Goal: Check status

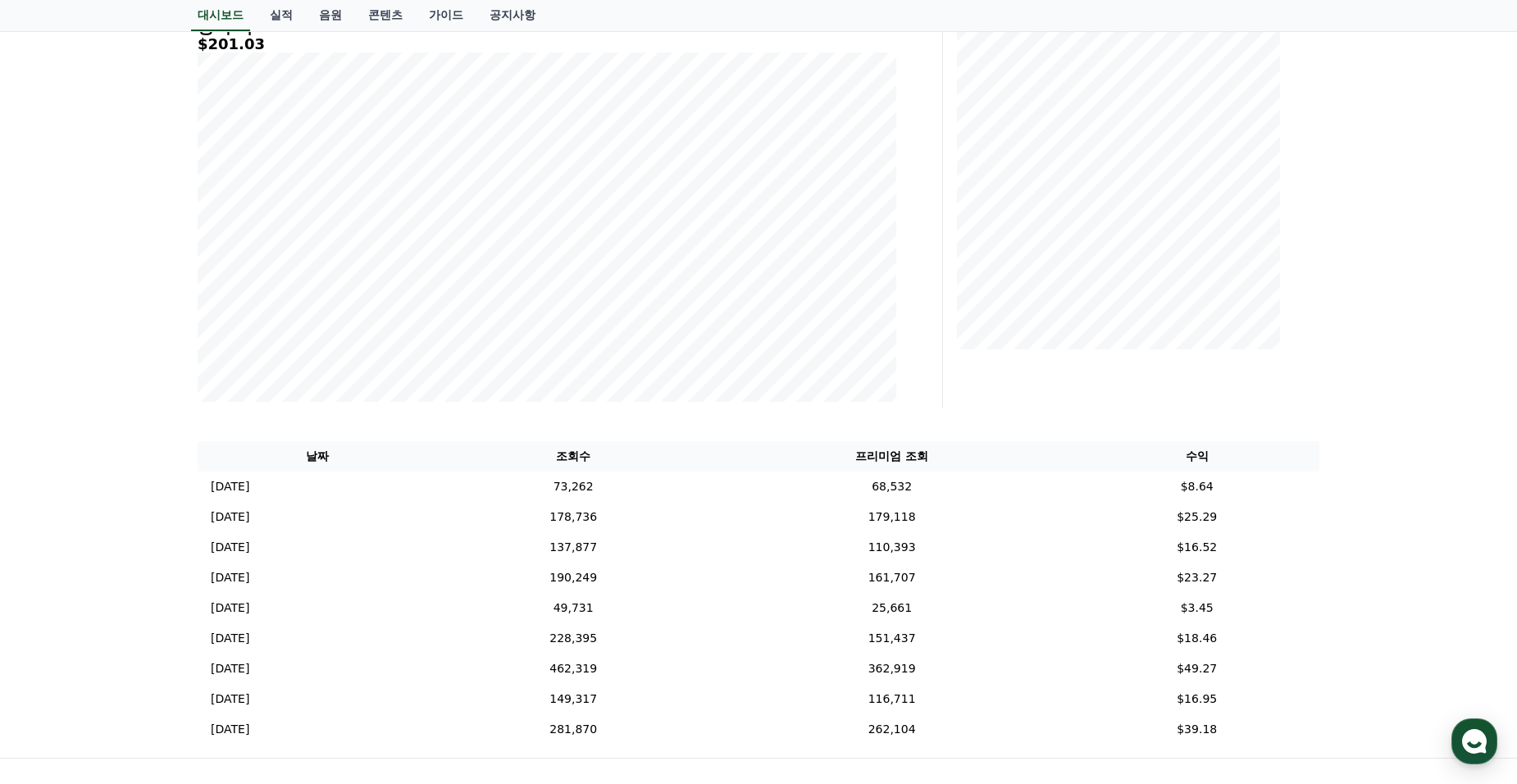
scroll to position [82, 0]
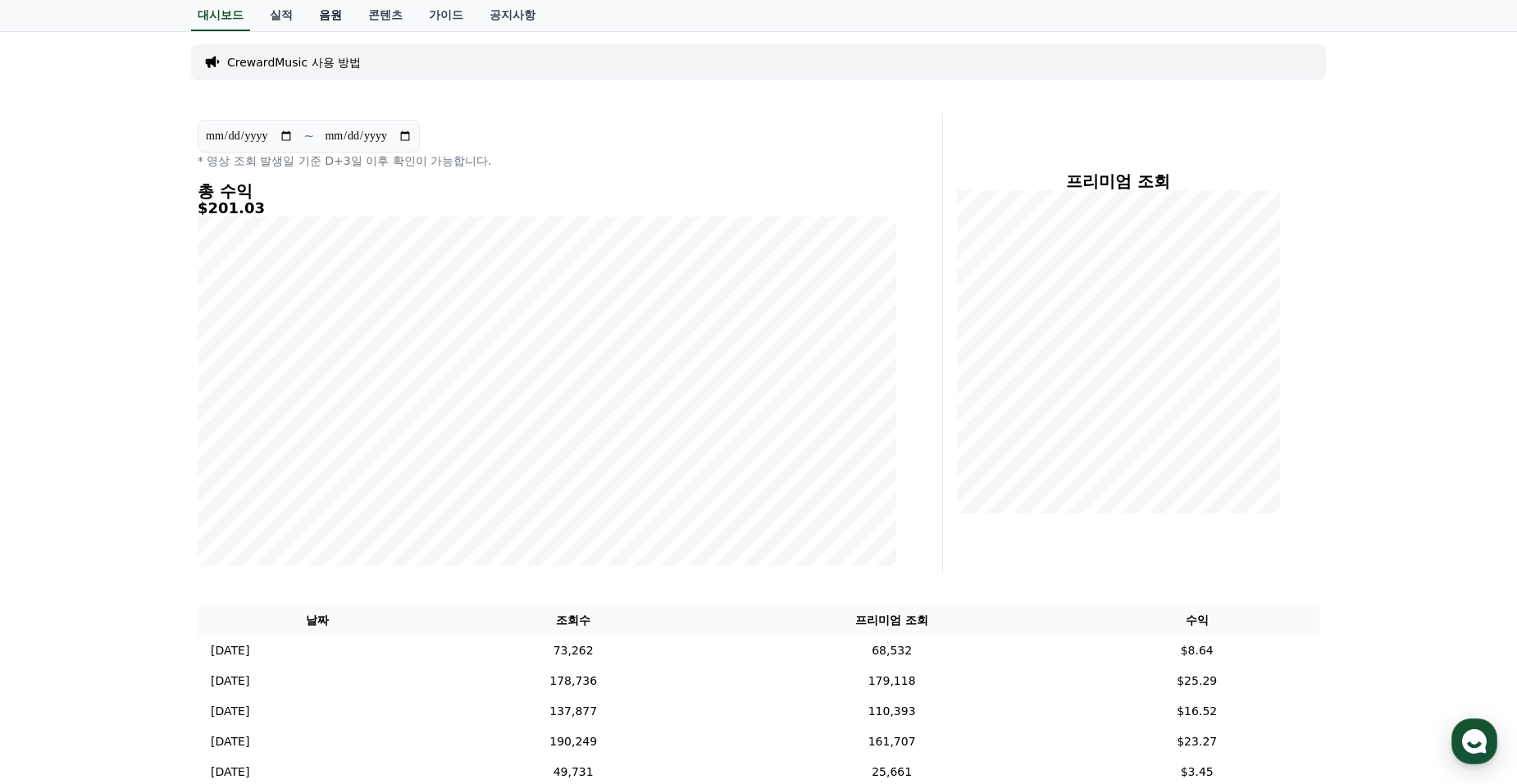
click at [326, 14] on link "음원" at bounding box center [330, 15] width 49 height 31
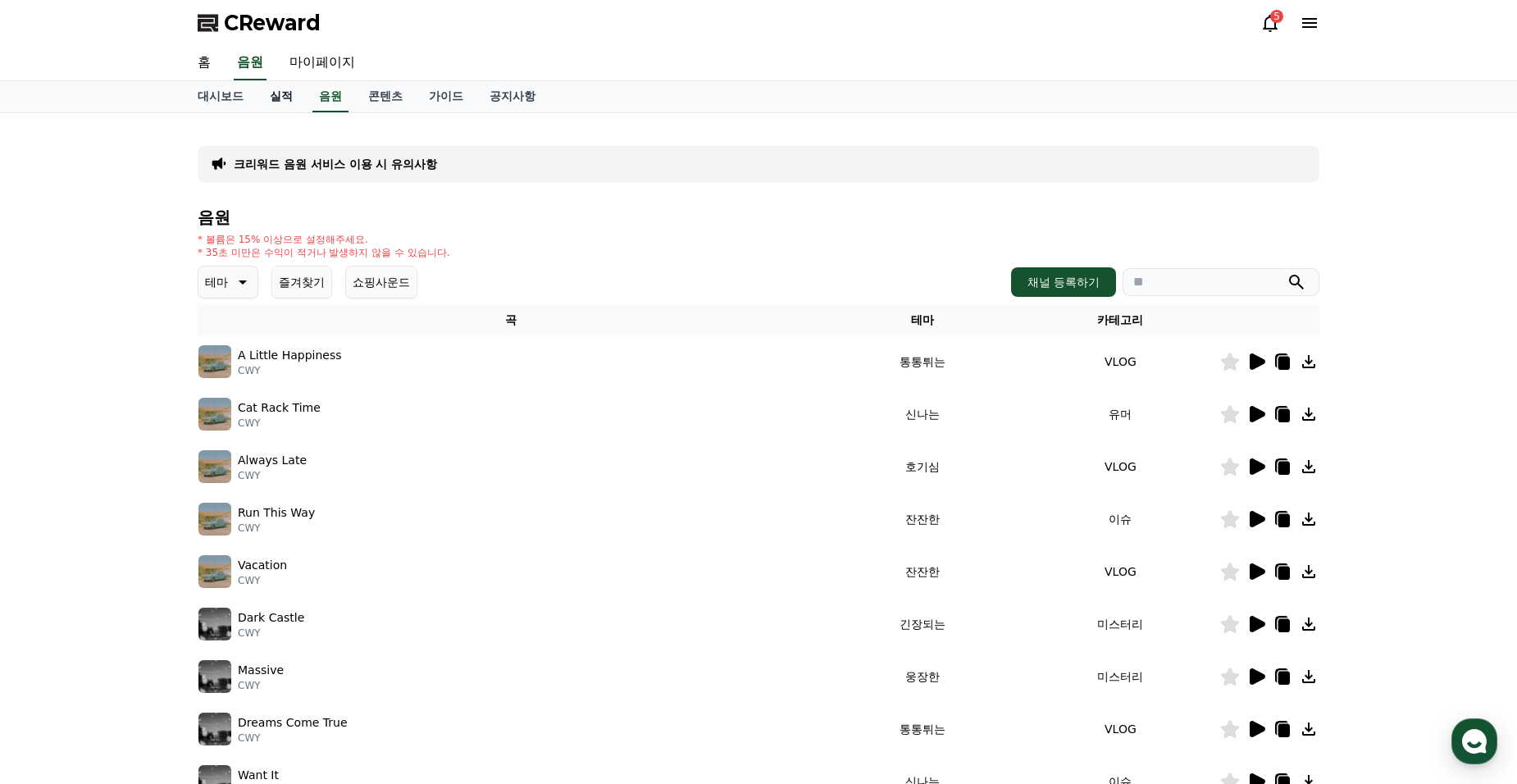
click at [276, 94] on link "실적" at bounding box center [280, 97] width 49 height 31
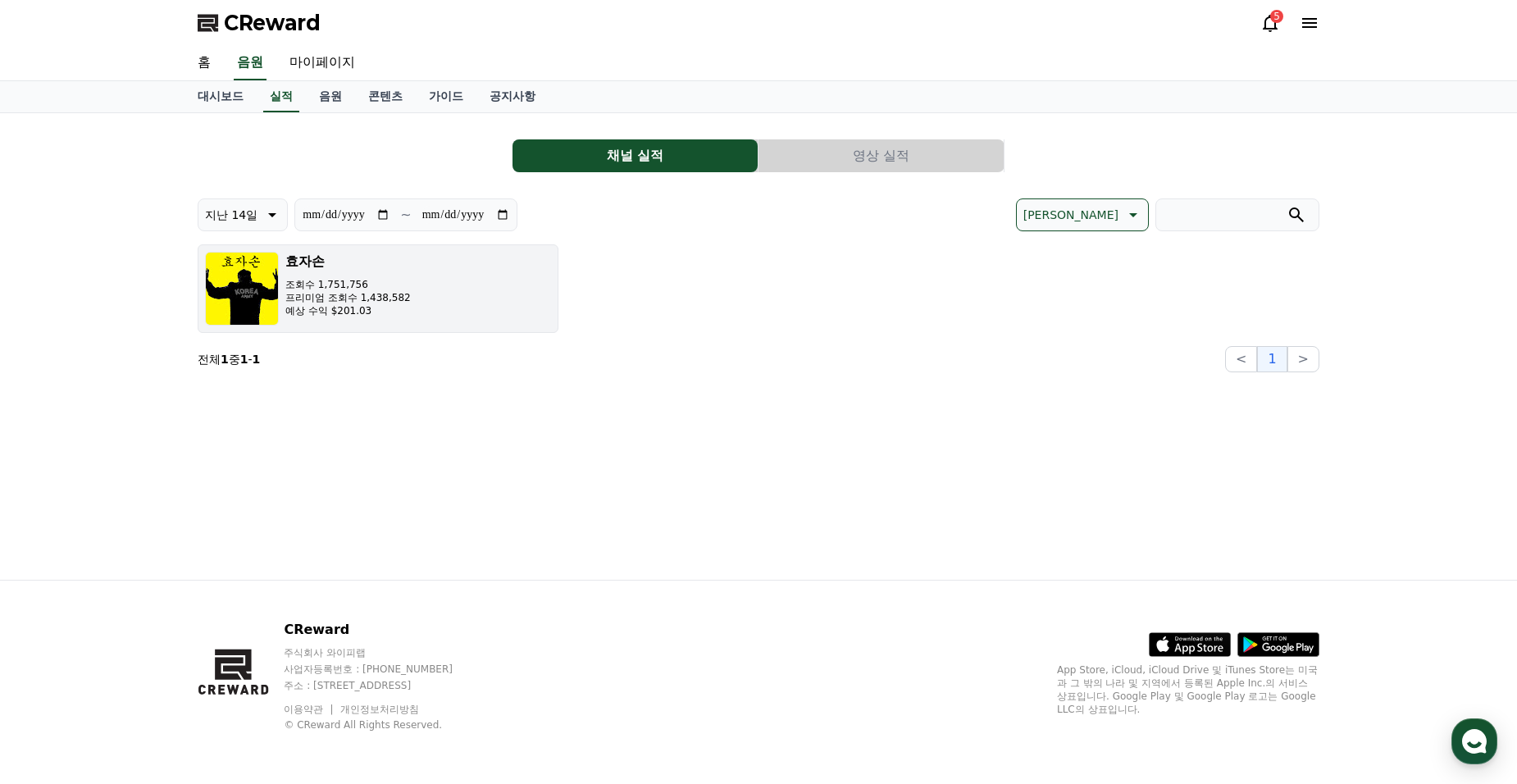
click at [384, 278] on p "조회수 1,751,756" at bounding box center [348, 284] width 125 height 13
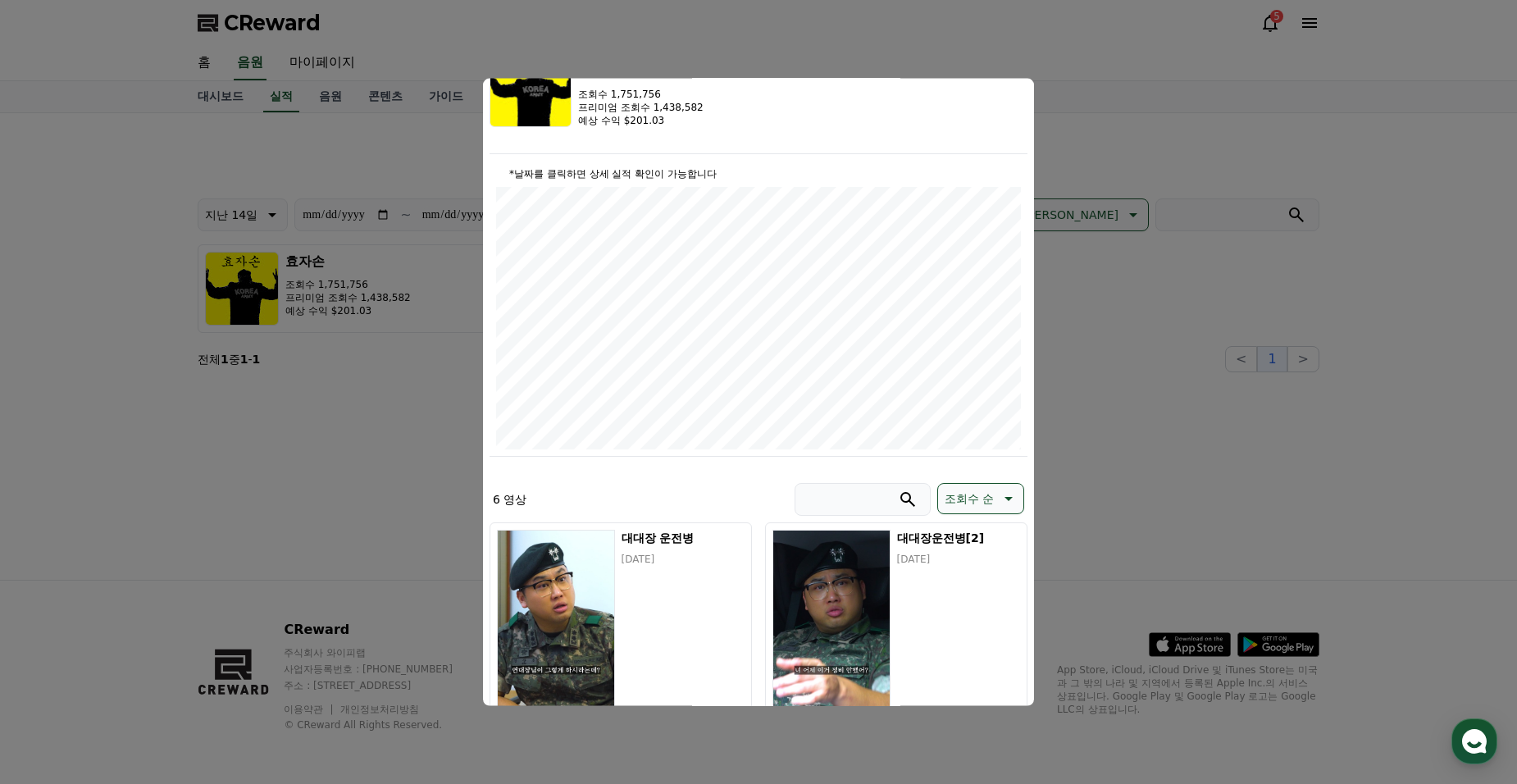
scroll to position [96, 0]
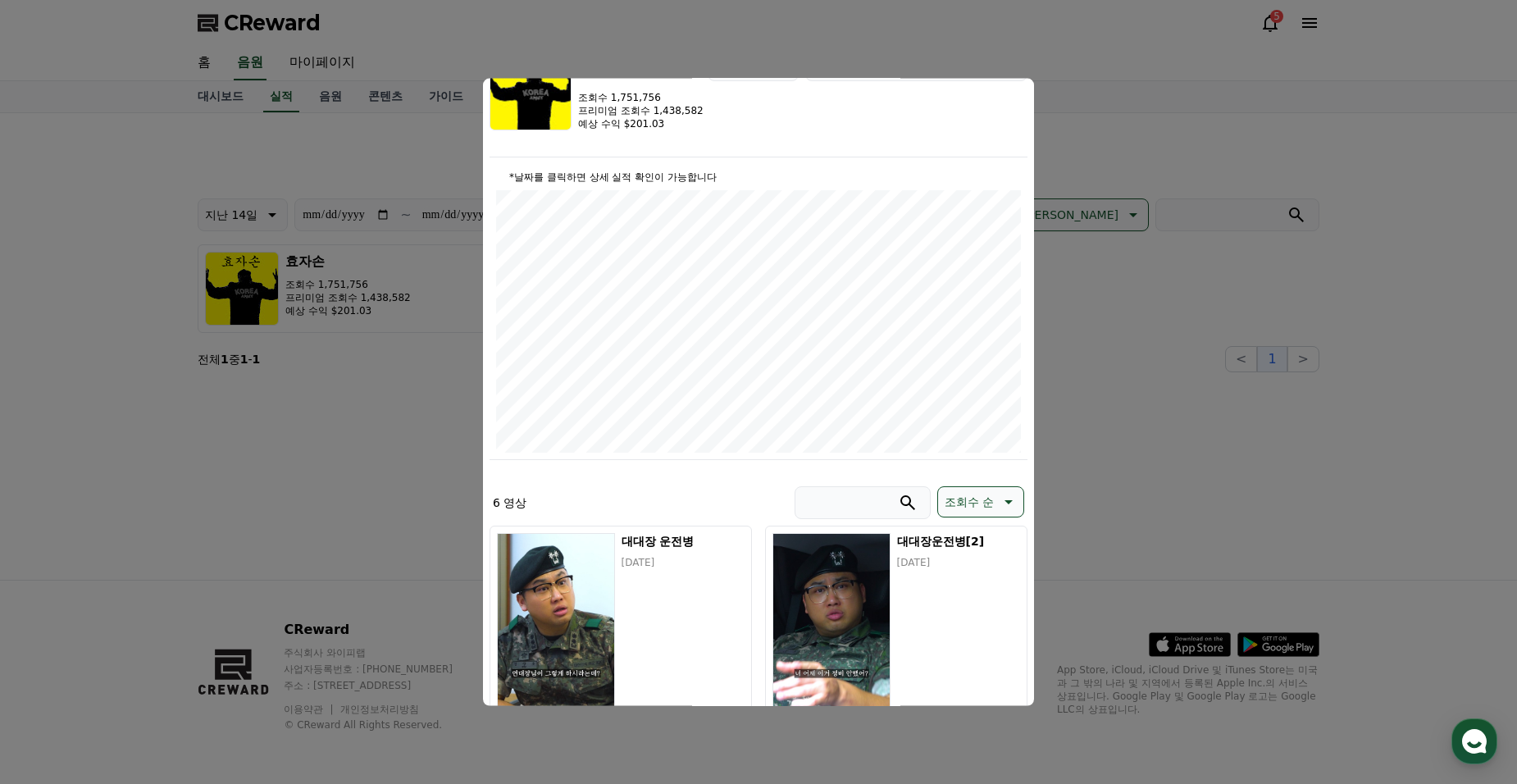
click at [1177, 450] on button "close modal" at bounding box center [758, 392] width 1517 height 784
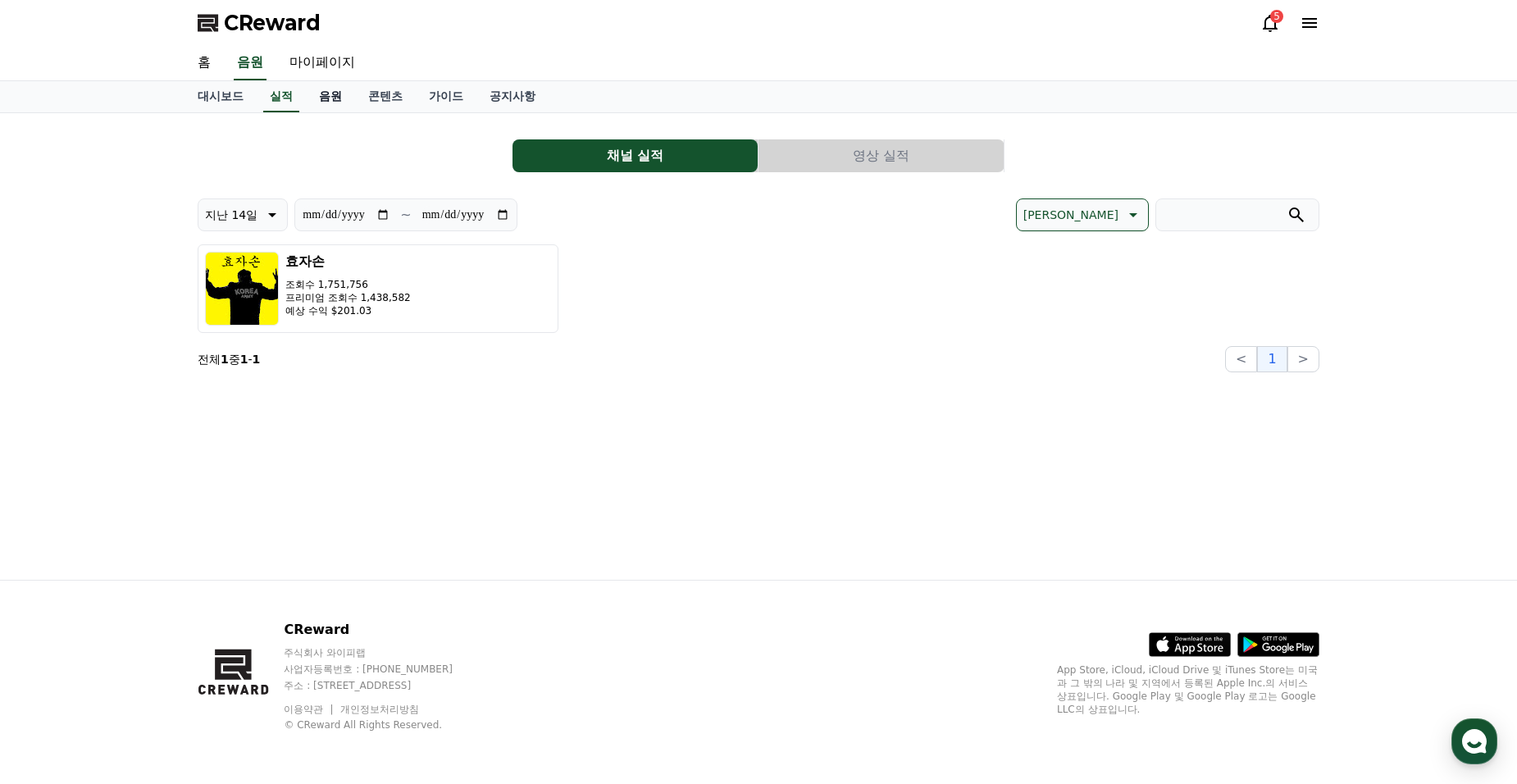
click at [325, 94] on link "음원" at bounding box center [330, 97] width 49 height 31
